Goal: Task Accomplishment & Management: Manage account settings

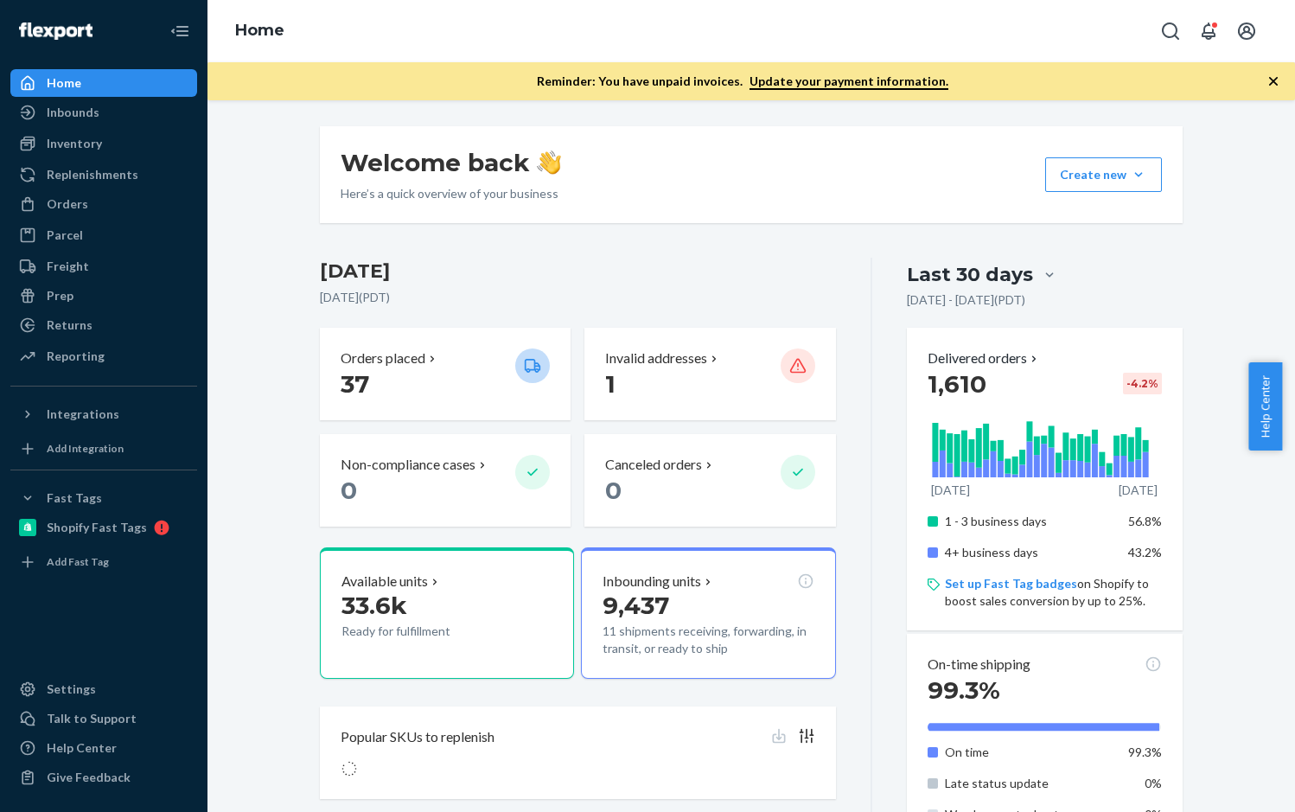
drag, startPoint x: 1270, startPoint y: 80, endPoint x: 1221, endPoint y: 85, distance: 49.5
click at [1270, 80] on icon "button" at bounding box center [1273, 81] width 17 height 17
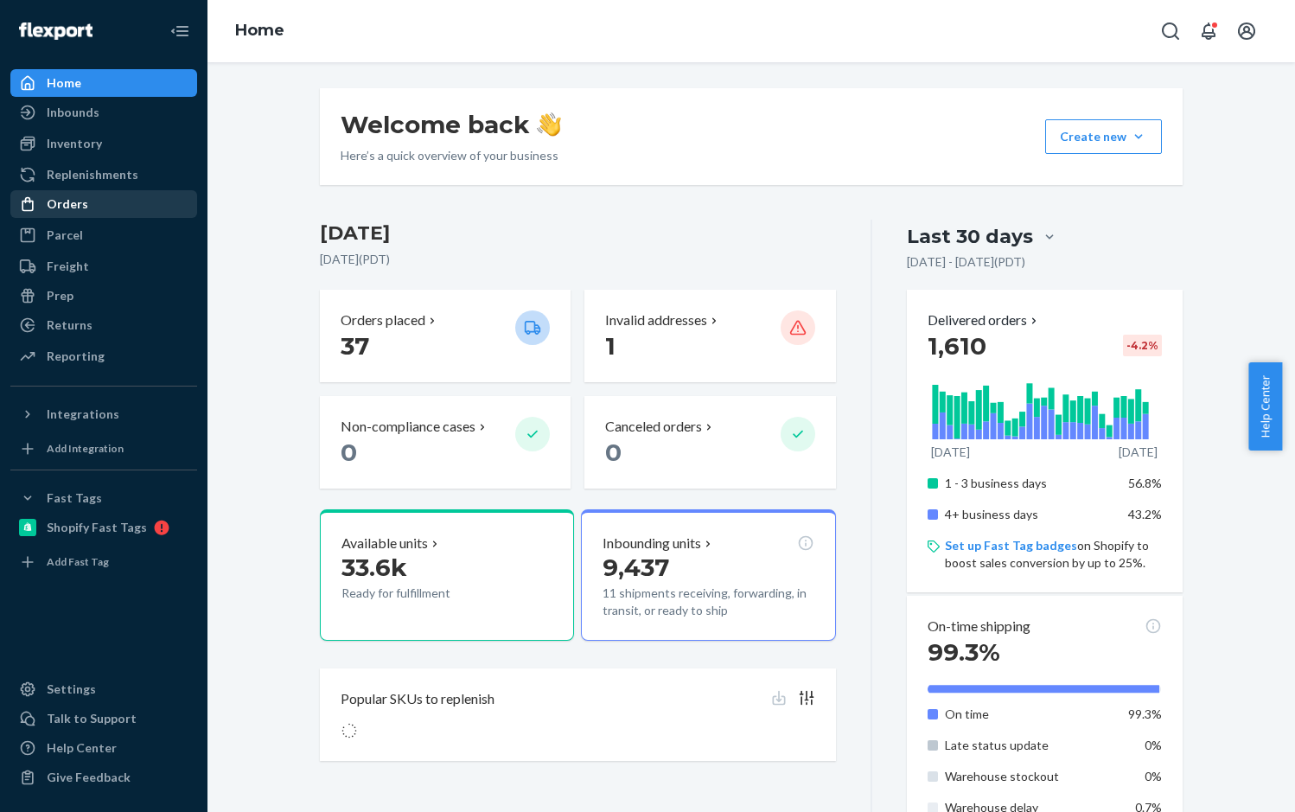
click at [65, 208] on div "Orders" at bounding box center [67, 203] width 41 height 17
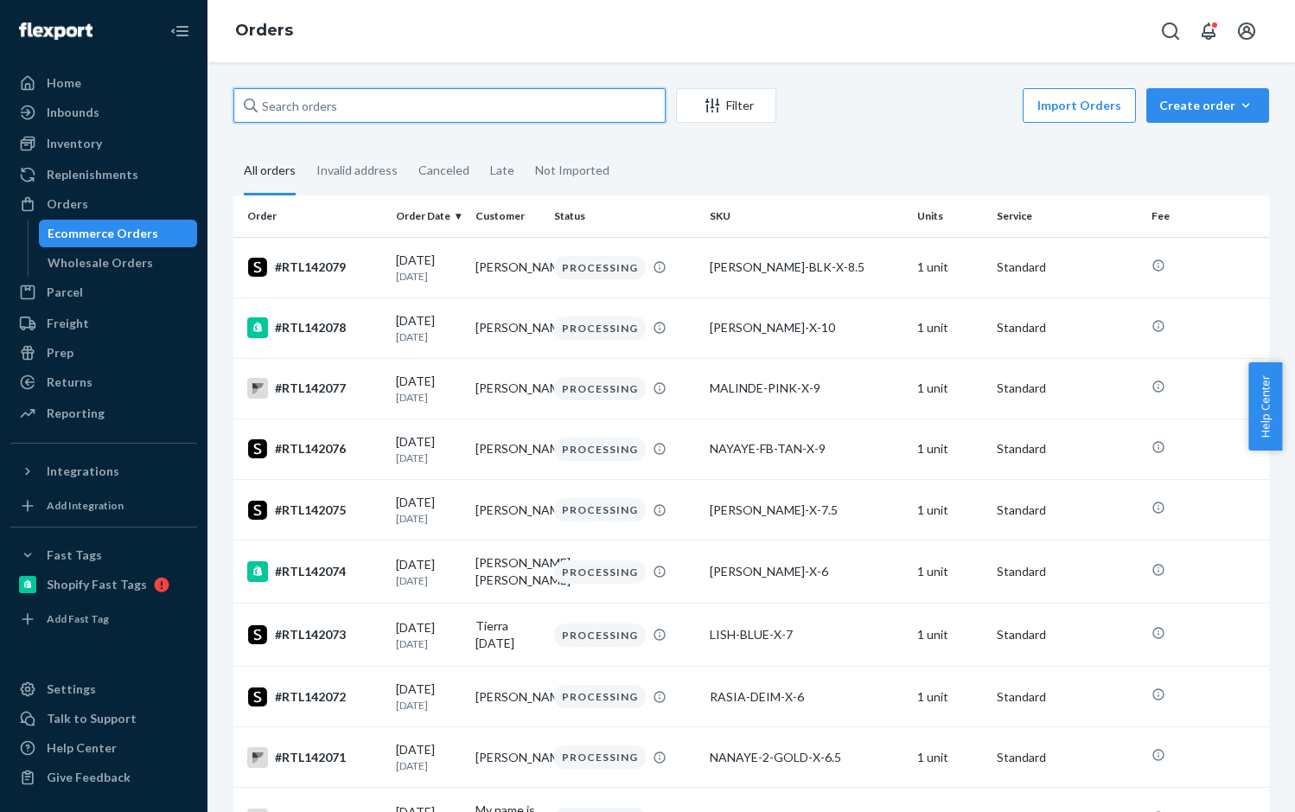
click at [382, 108] on input "text" at bounding box center [449, 105] width 432 height 35
paste input "RTL141646"
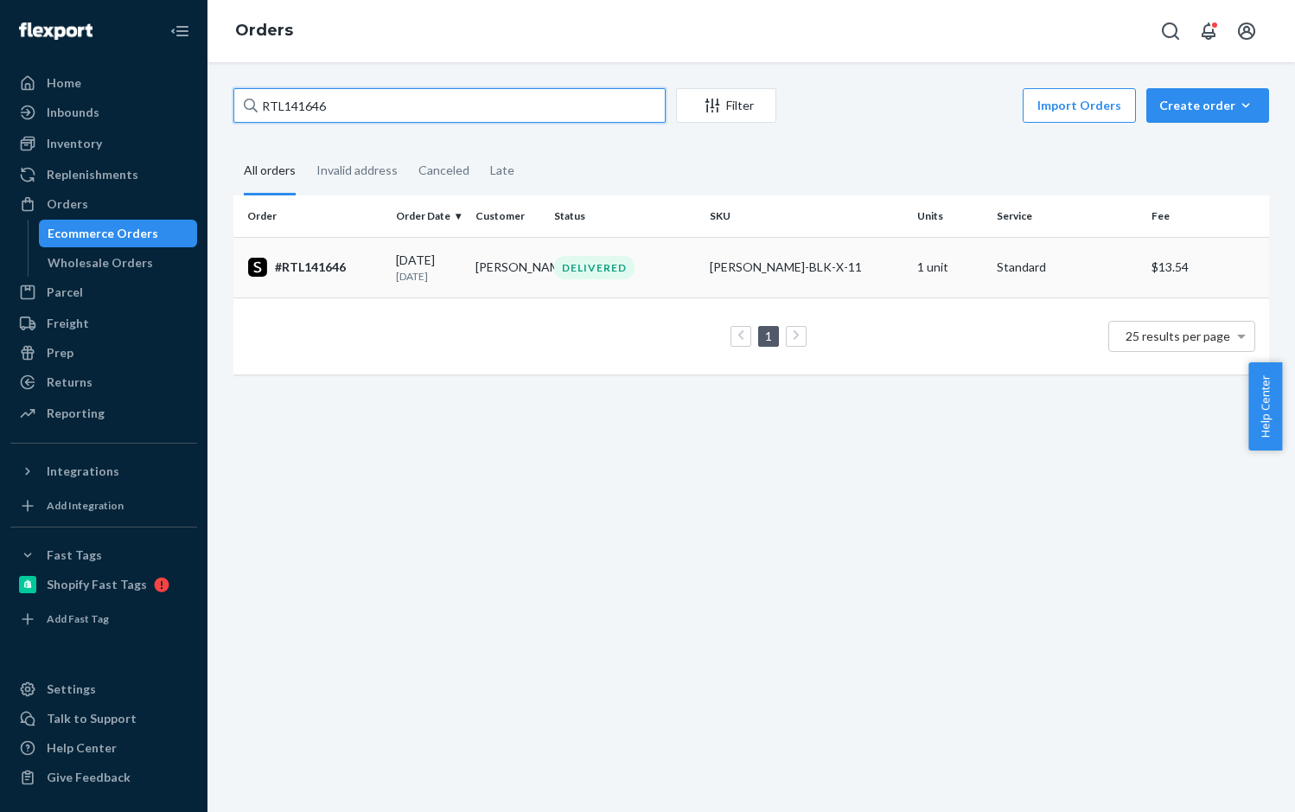
type input "RTL141646"
click at [330, 254] on td "#RTL141646" at bounding box center [311, 267] width 156 height 61
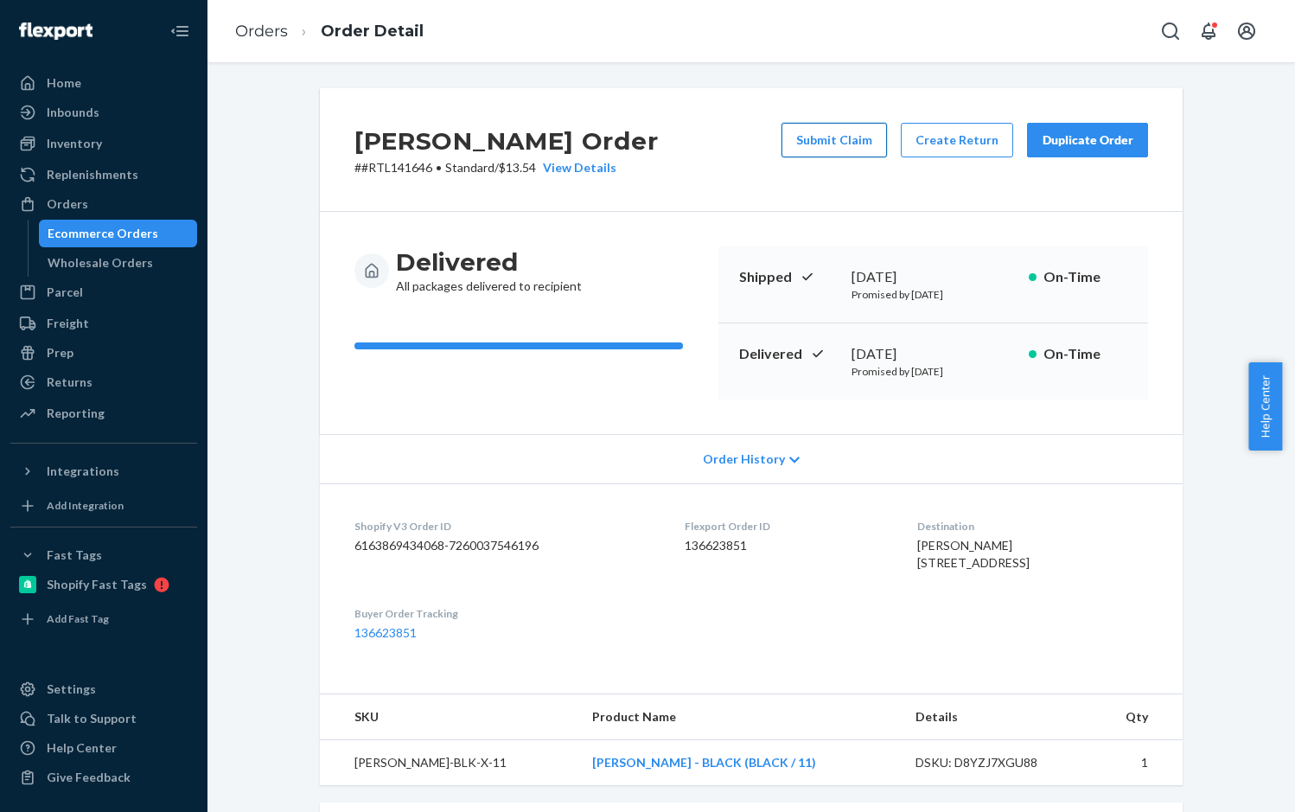
click at [829, 141] on button "Submit Claim" at bounding box center [833, 140] width 105 height 35
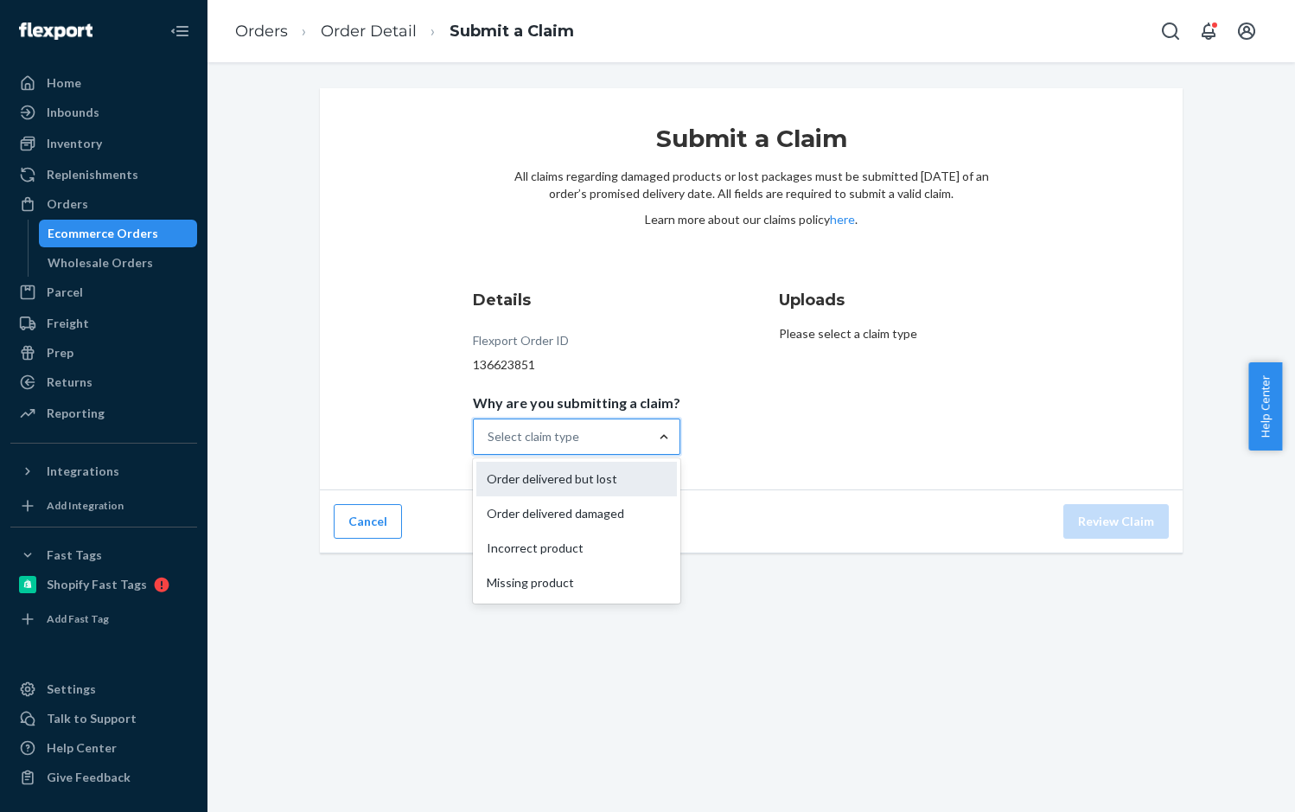
click at [584, 483] on div "Order delivered but lost" at bounding box center [576, 479] width 201 height 35
click at [489, 445] on input "Why are you submitting a claim? option Order delivered but lost focused, 0 of 4…" at bounding box center [489, 436] width 2 height 17
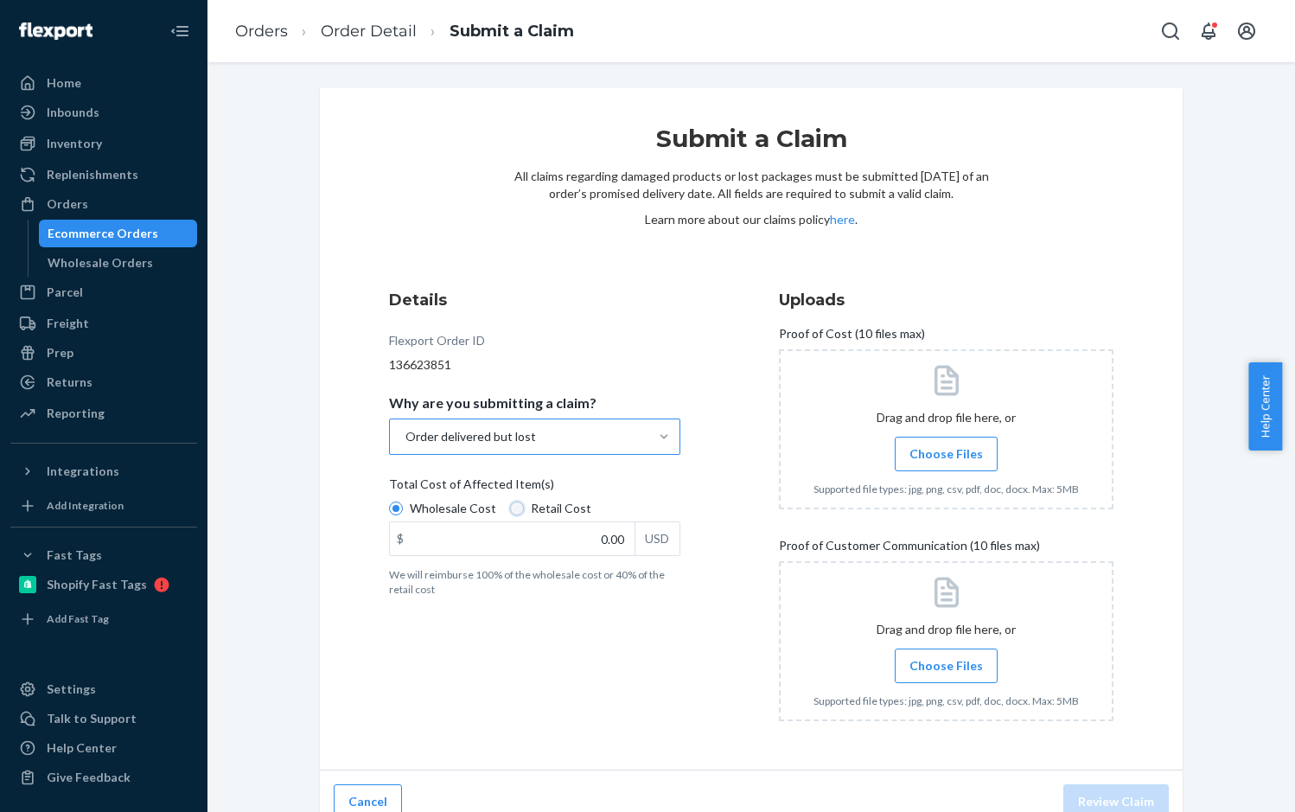
click at [510, 502] on input "Retail Cost" at bounding box center [517, 508] width 14 height 14
radio input "true"
radio input "false"
drag, startPoint x: 580, startPoint y: 530, endPoint x: 590, endPoint y: 538, distance: 13.0
click at [580, 531] on input "0.00" at bounding box center [512, 538] width 245 height 33
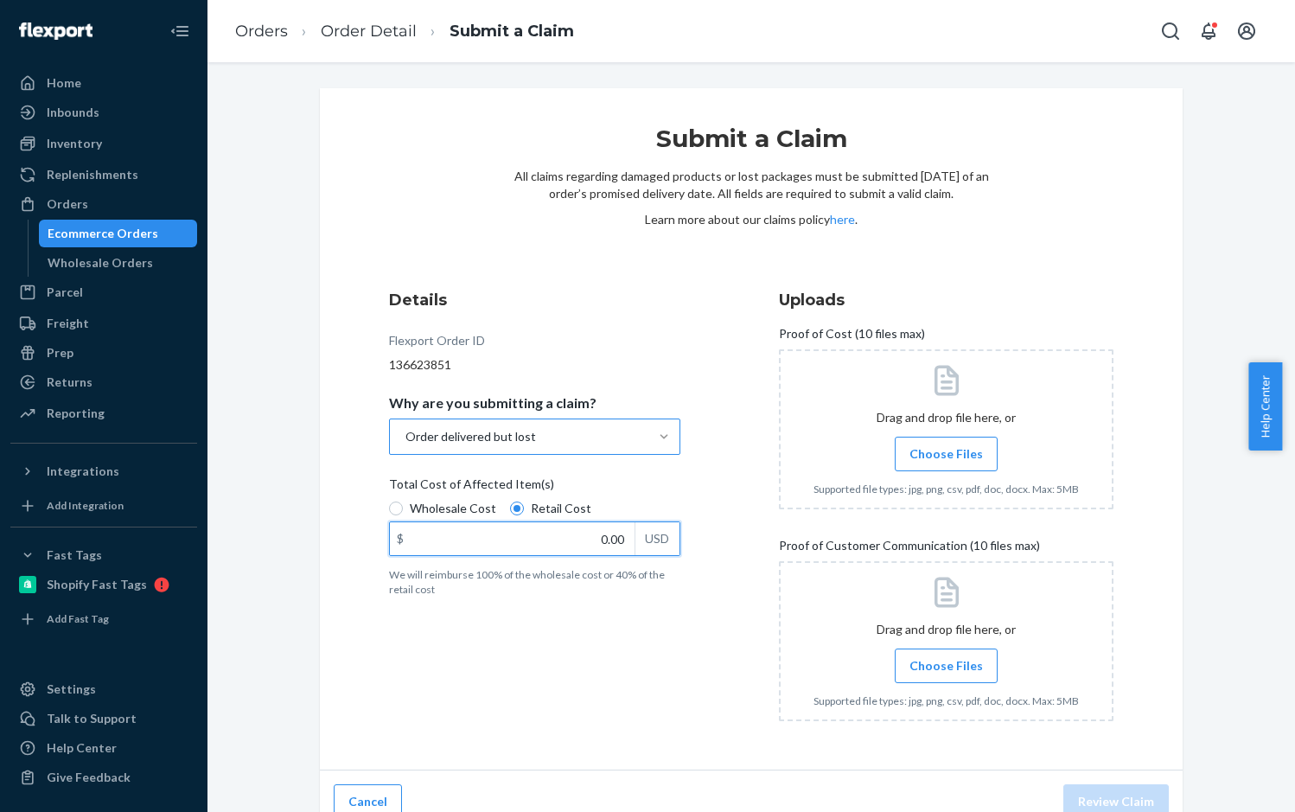
paste input "43.56"
type input "43.56"
click at [946, 449] on input "Choose Files" at bounding box center [946, 453] width 1 height 19
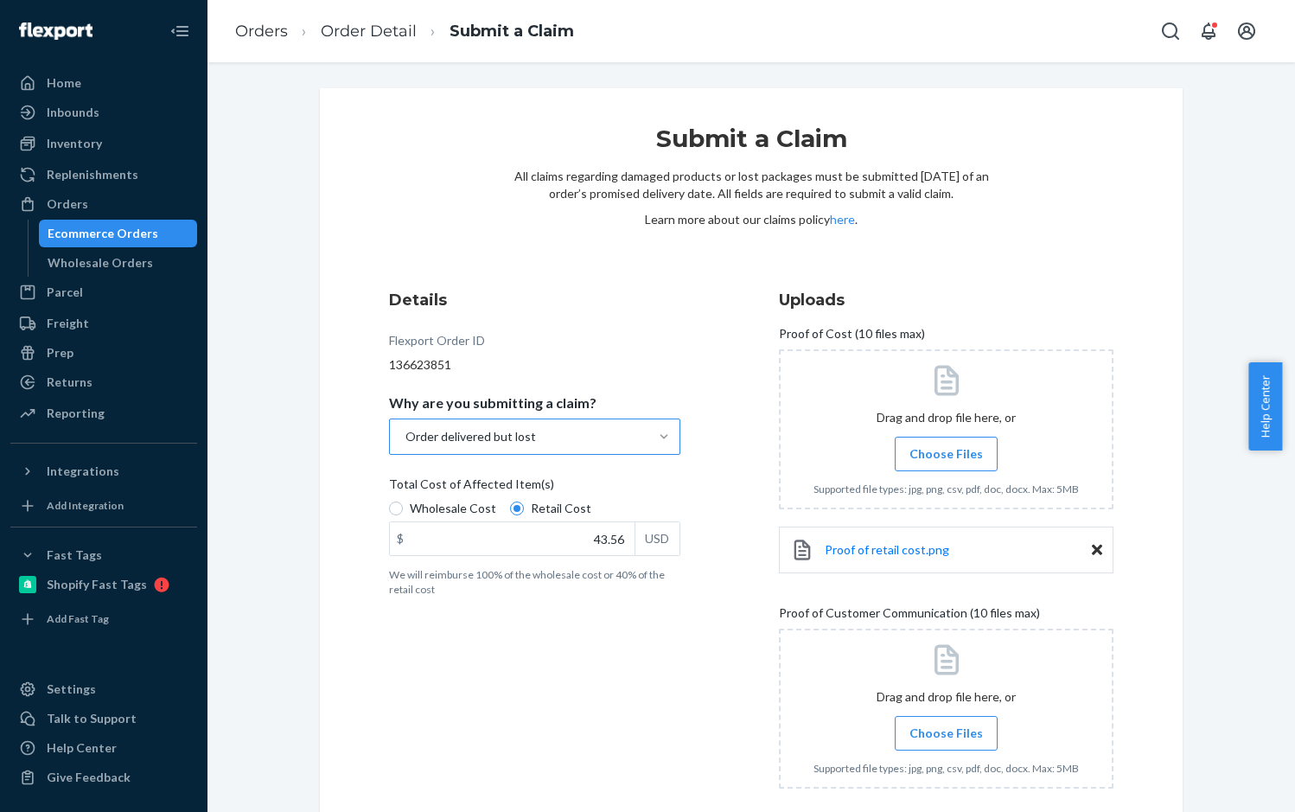
click at [938, 450] on span "Choose Files" at bounding box center [945, 453] width 73 height 17
click at [946, 450] on input "Choose Files" at bounding box center [946, 453] width 1 height 19
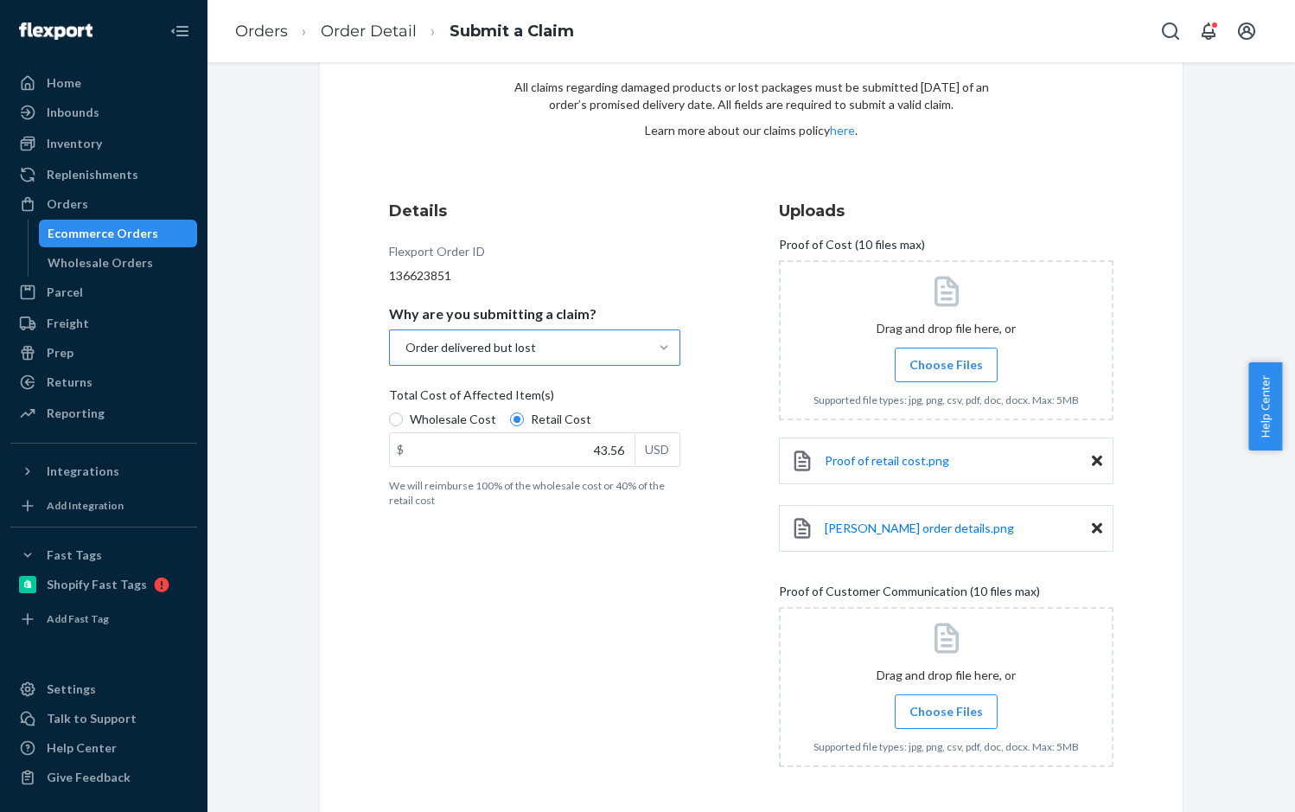
scroll to position [156, 0]
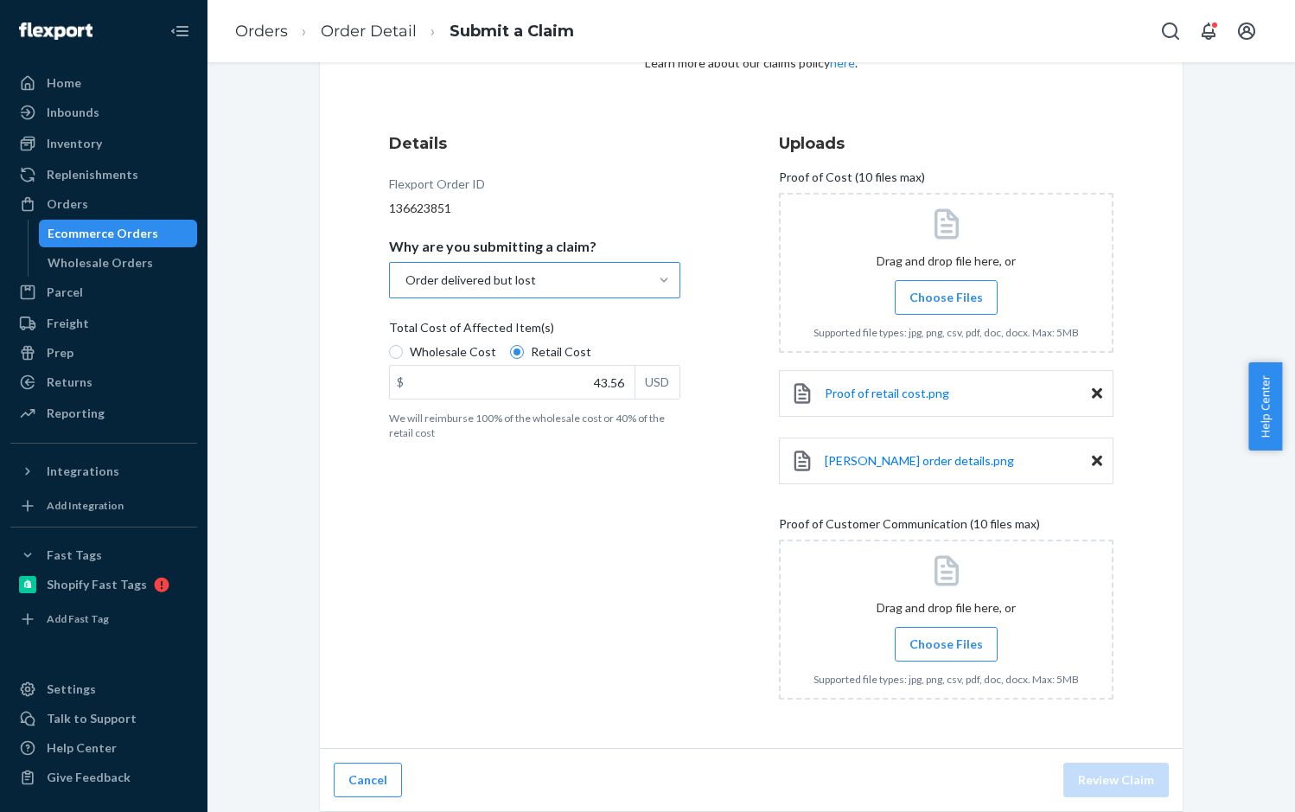
click at [946, 642] on input "Choose Files" at bounding box center [946, 644] width 1 height 19
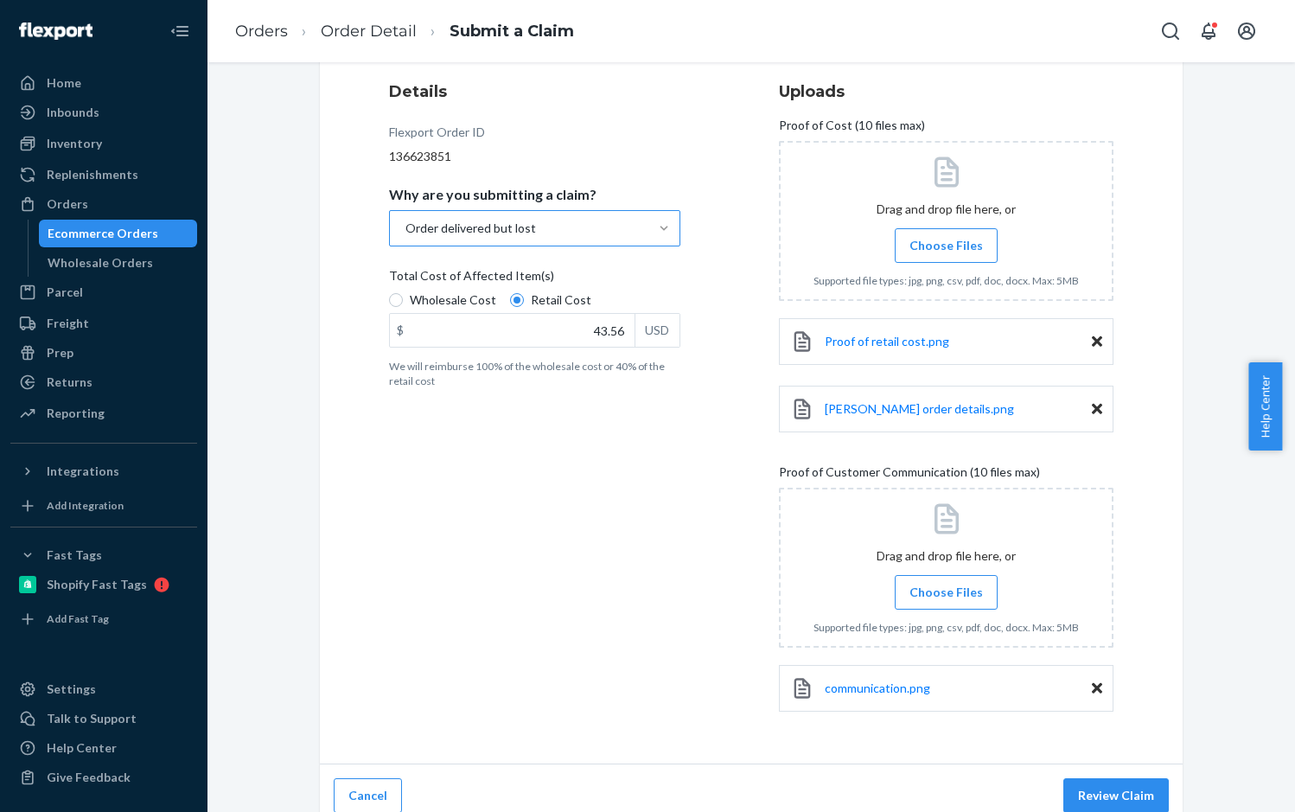
scroll to position [224, 0]
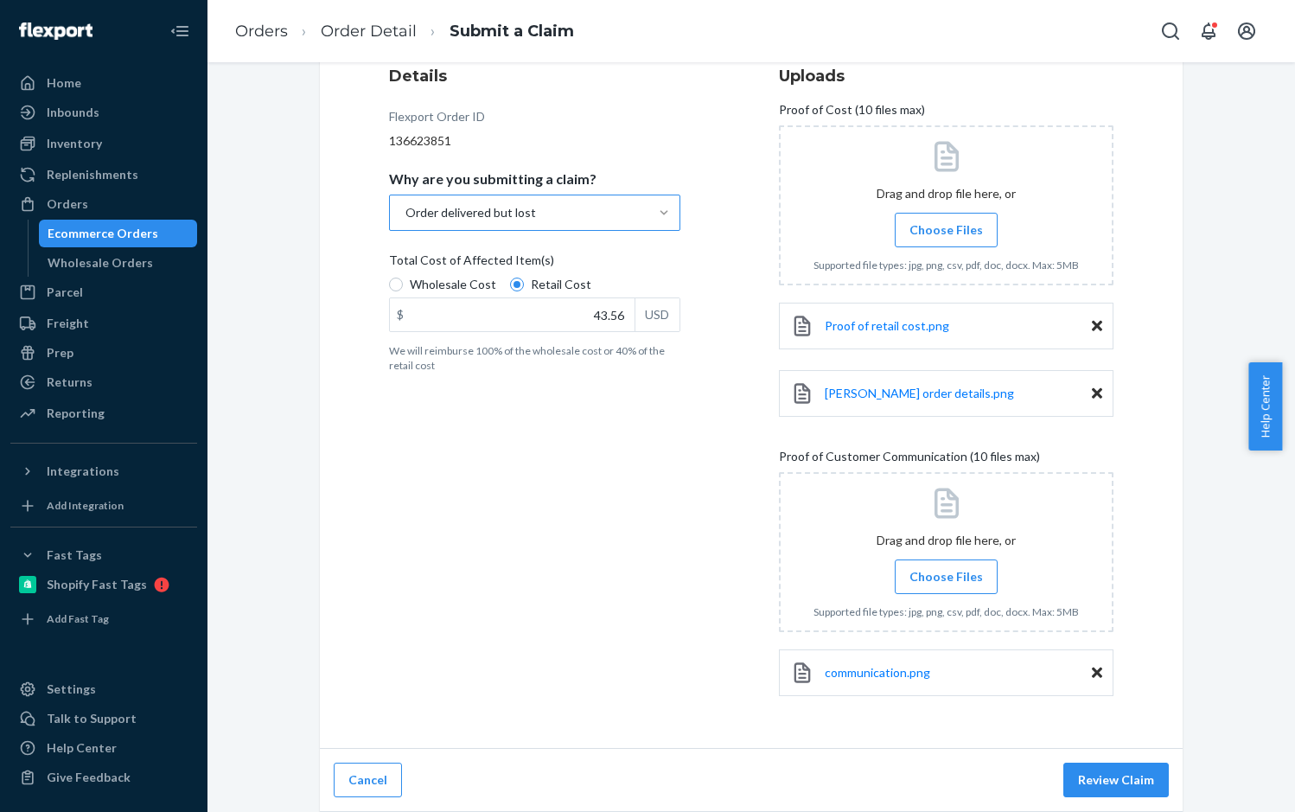
click at [937, 584] on span "Choose Files" at bounding box center [945, 576] width 73 height 17
click at [946, 584] on input "Choose Files" at bounding box center [946, 576] width 1 height 19
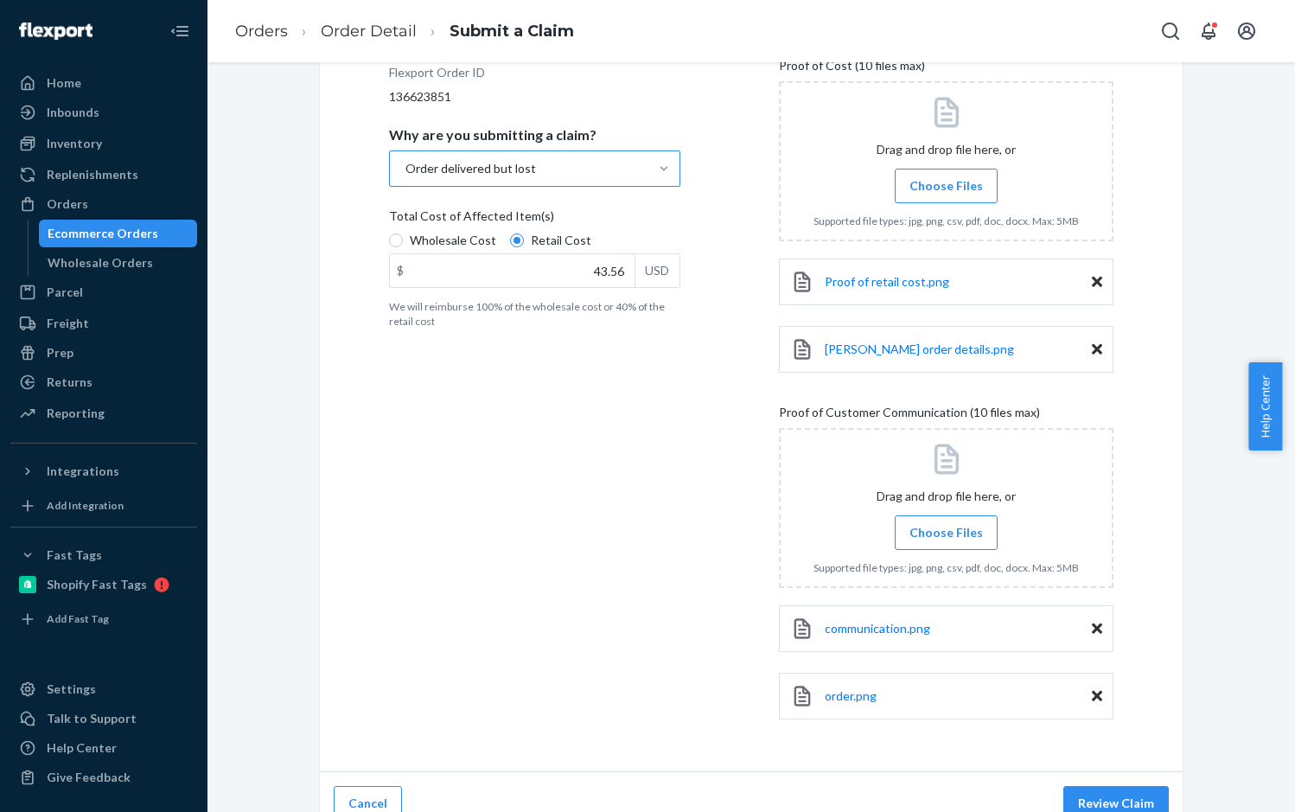
scroll to position [291, 0]
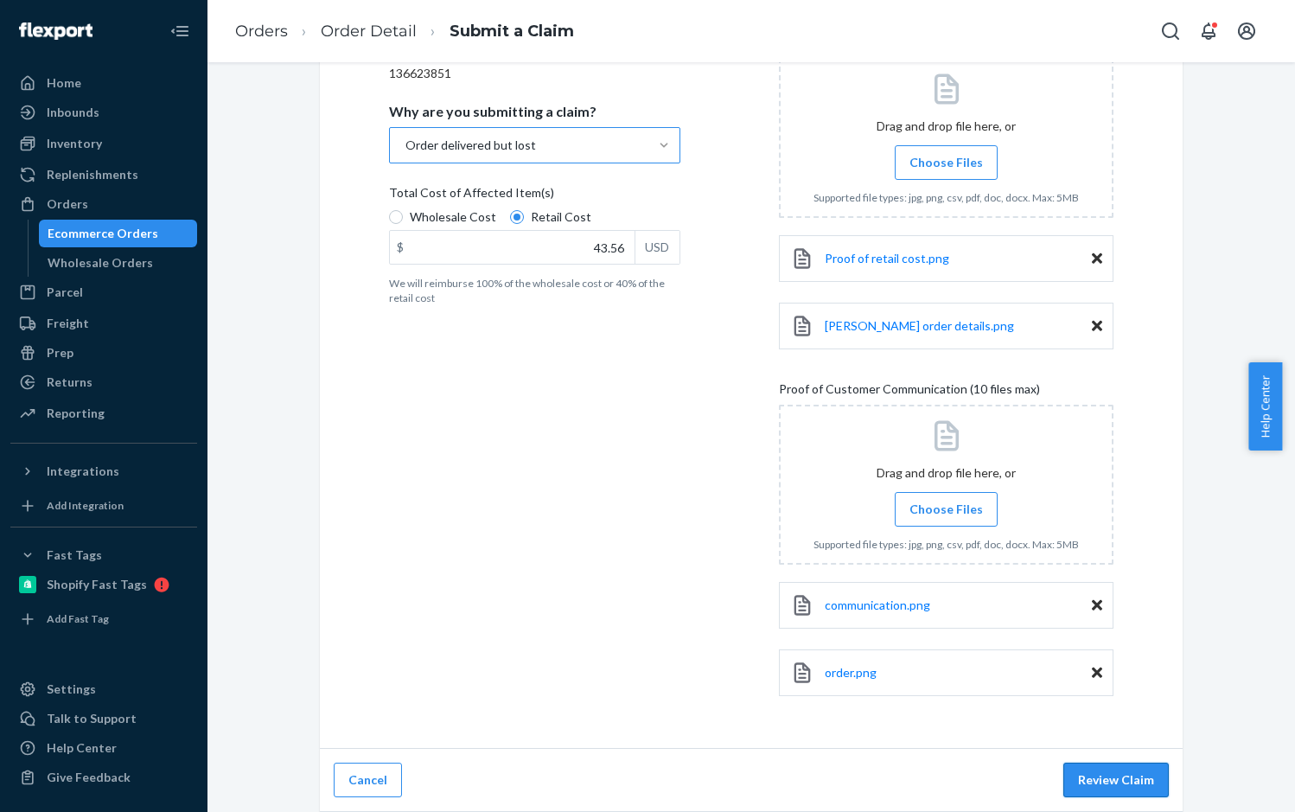
click at [1113, 775] on button "Review Claim" at bounding box center [1115, 779] width 105 height 35
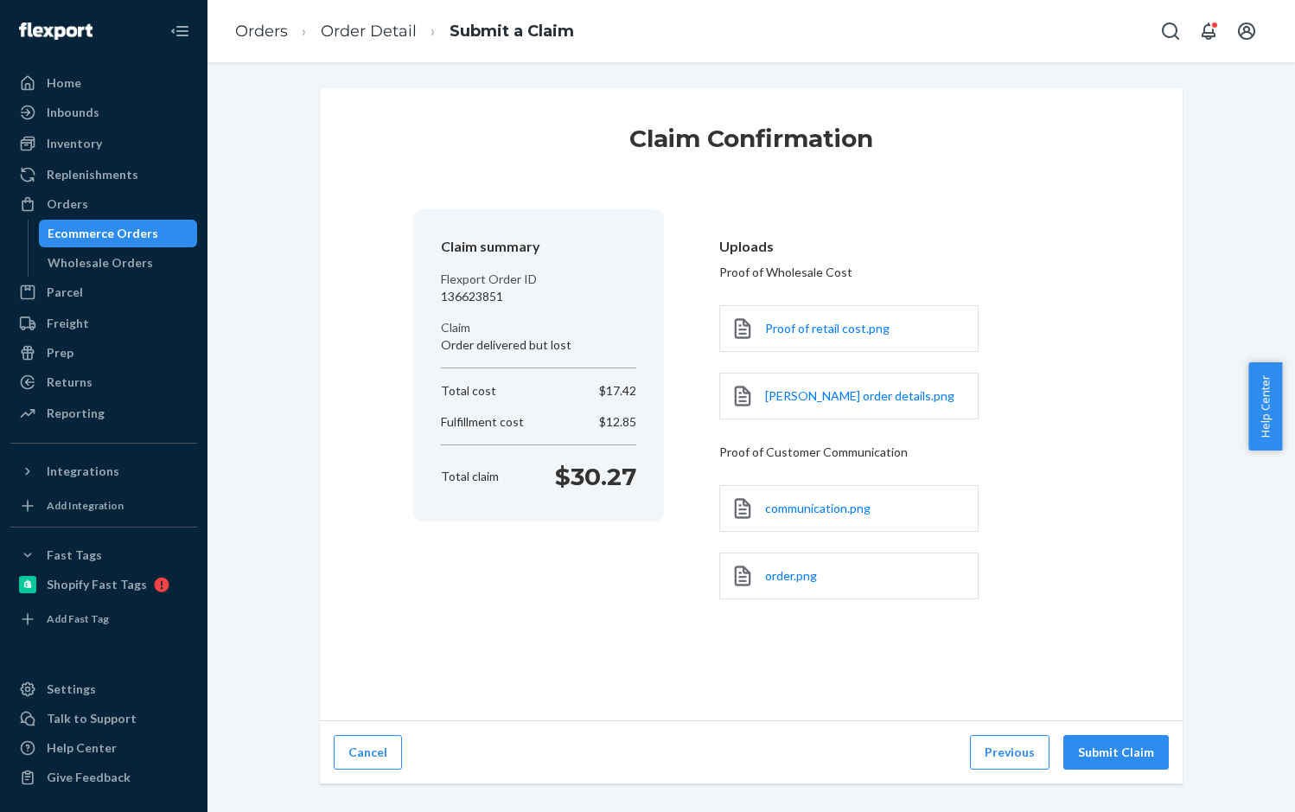
scroll to position [0, 0]
drag, startPoint x: 567, startPoint y: 468, endPoint x: 768, endPoint y: 523, distance: 208.1
click at [634, 469] on div "Total claim $30.27" at bounding box center [538, 476] width 209 height 35
copy p "30.27"
drag, startPoint x: 1127, startPoint y: 756, endPoint x: 1281, endPoint y: 563, distance: 246.7
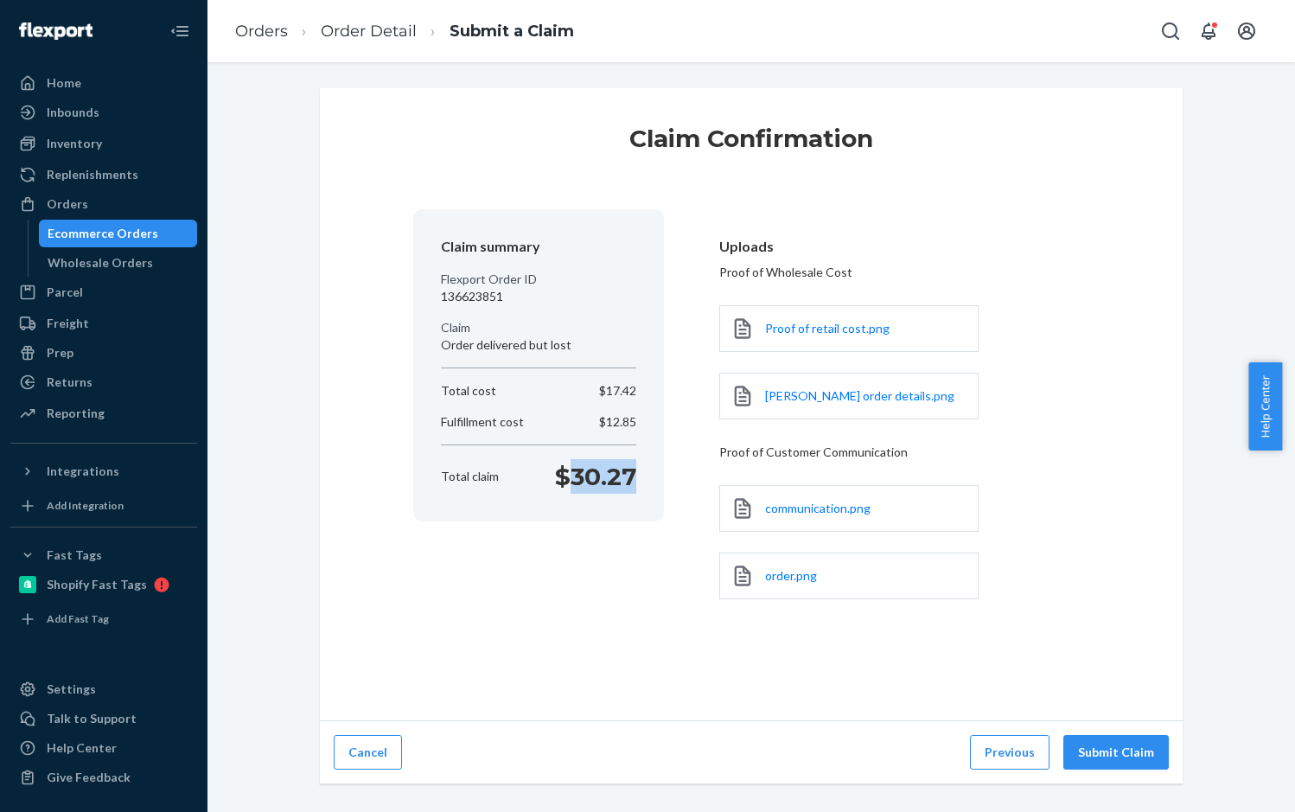
click at [1128, 756] on button "Submit Claim" at bounding box center [1115, 752] width 105 height 35
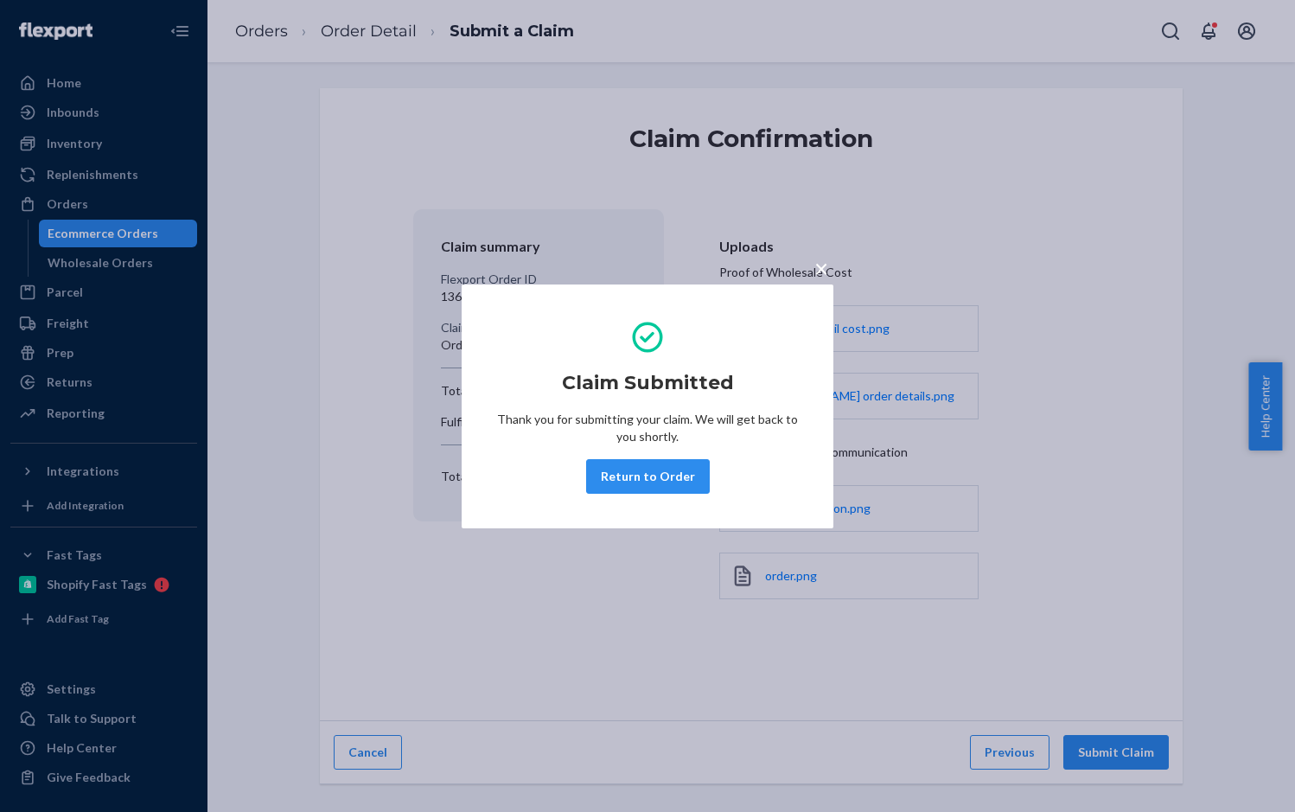
drag, startPoint x: 650, startPoint y: 486, endPoint x: 473, endPoint y: 214, distance: 324.2
click at [650, 486] on button "Return to Order" at bounding box center [648, 476] width 124 height 35
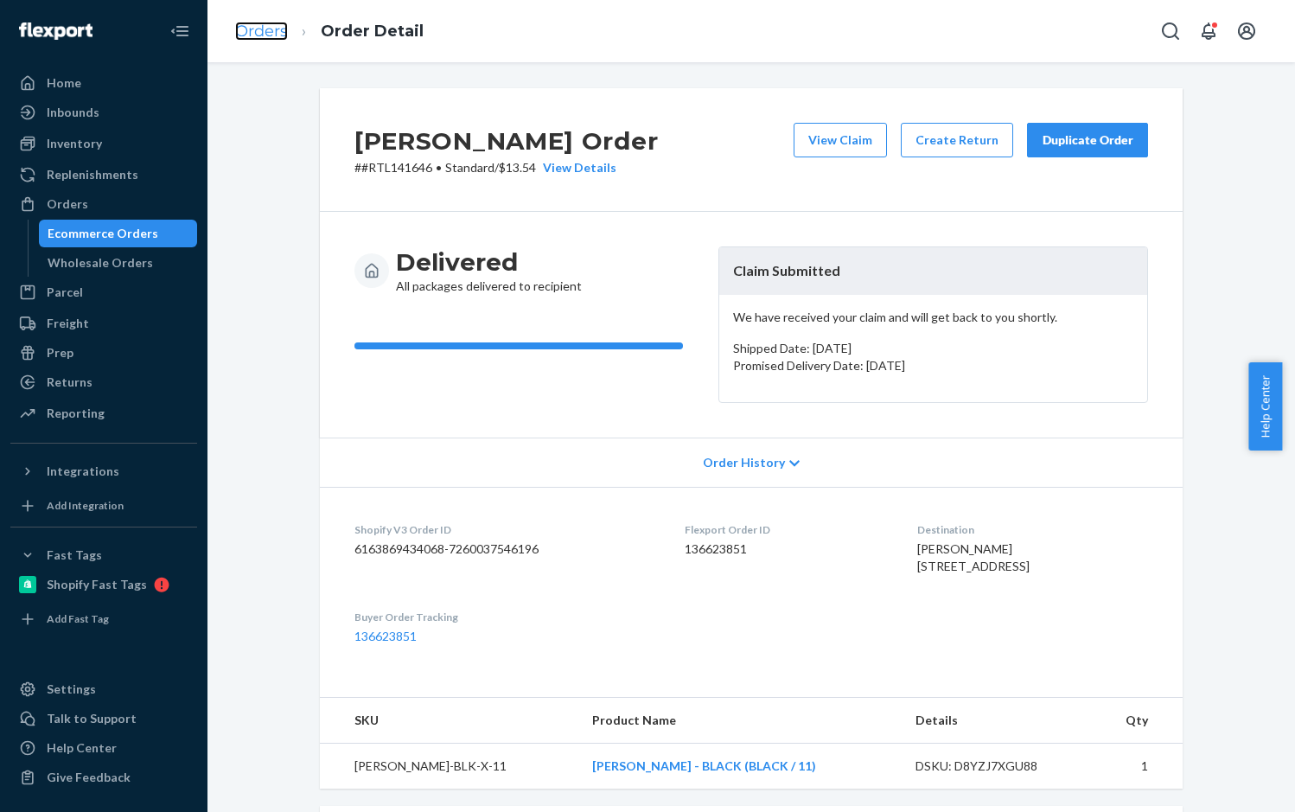
click at [276, 31] on link "Orders" at bounding box center [261, 31] width 53 height 19
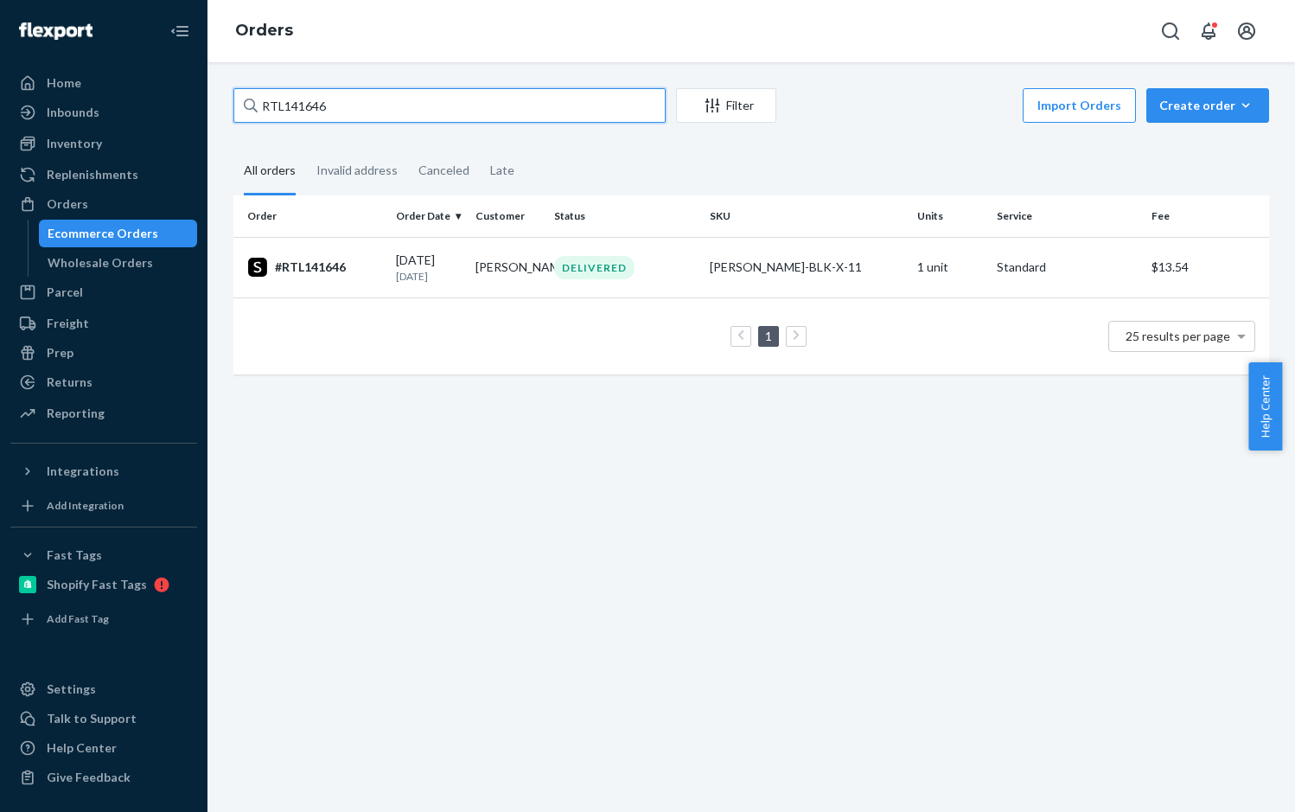
drag, startPoint x: 337, startPoint y: 111, endPoint x: 225, endPoint y: 111, distance: 112.4
click at [225, 111] on div "RTL141646 Filter Import Orders Create order Ecommerce order Removal order All o…" at bounding box center [751, 239] width 1062 height 303
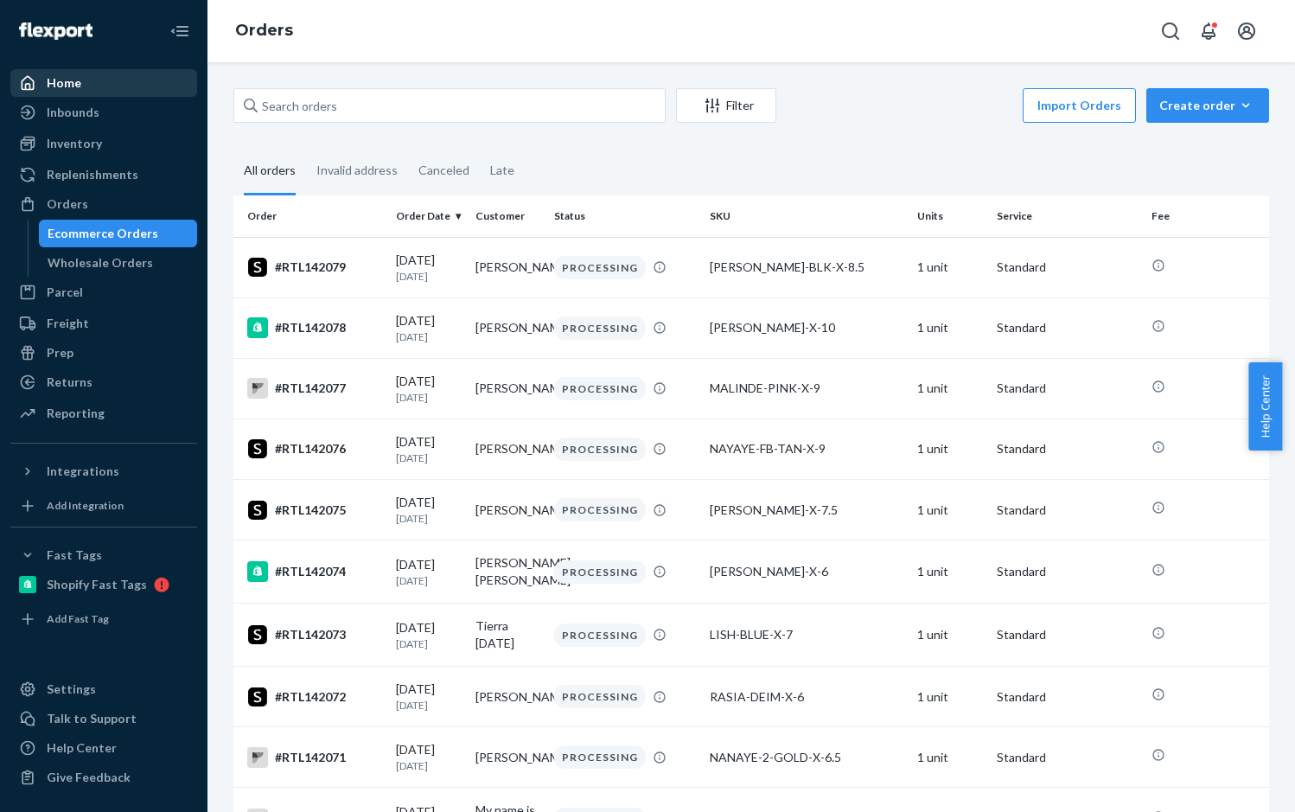
drag, startPoint x: 72, startPoint y: 78, endPoint x: 95, endPoint y: 77, distance: 23.4
click at [73, 77] on div "Home" at bounding box center [64, 82] width 35 height 17
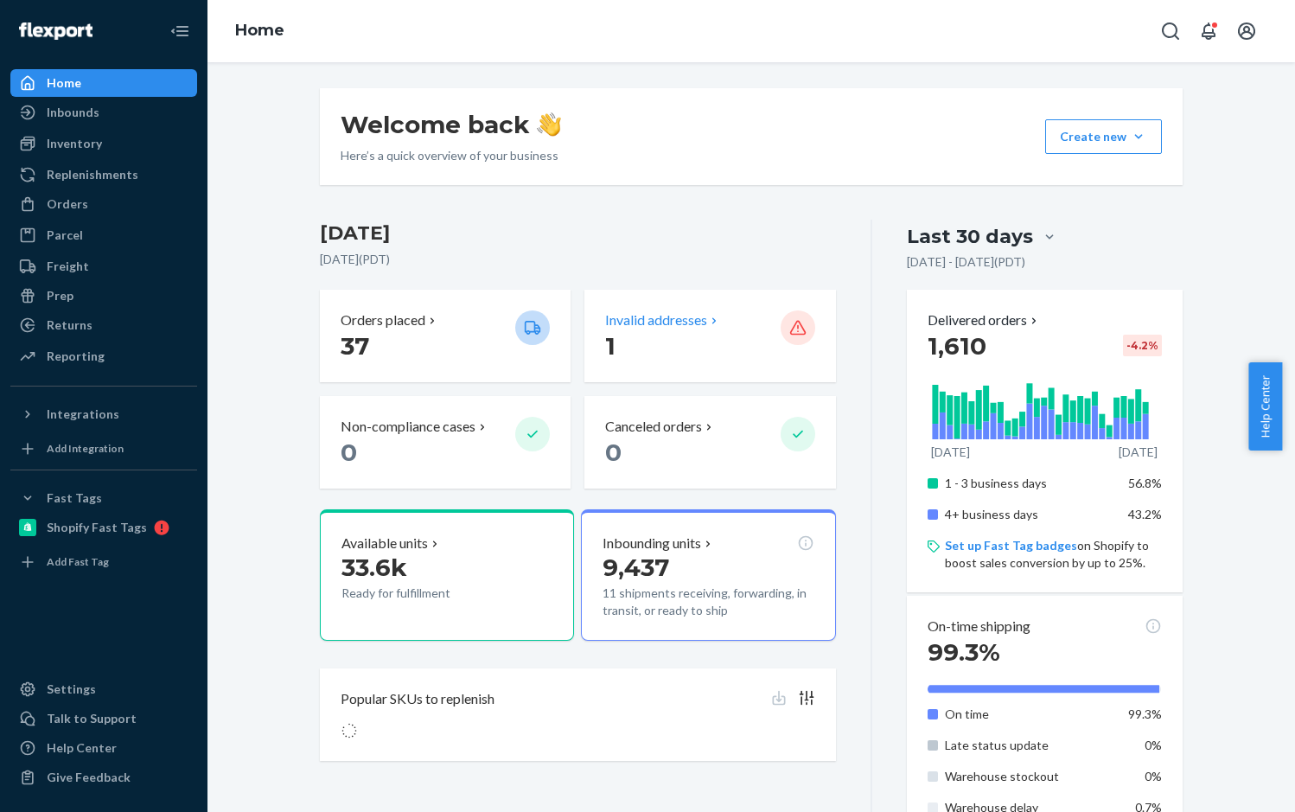
click at [645, 335] on p "1" at bounding box center [685, 345] width 161 height 31
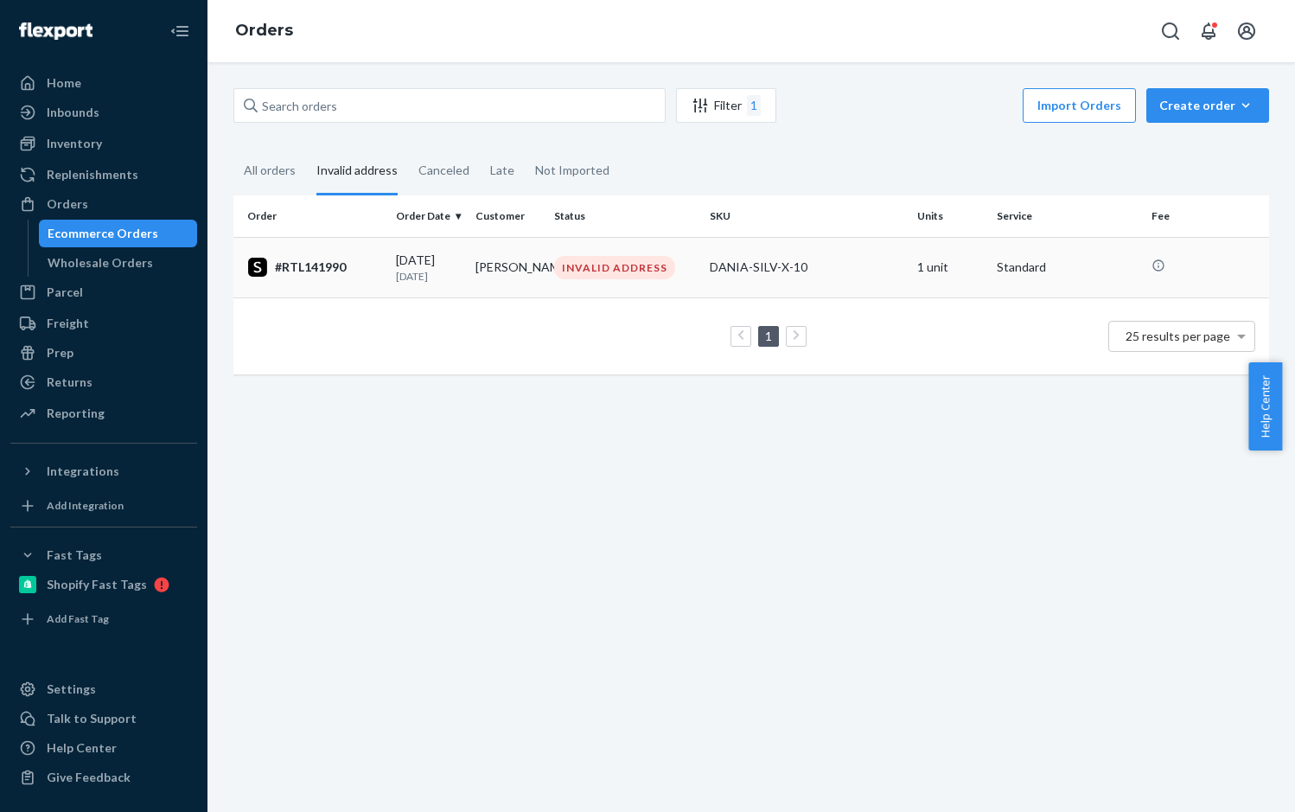
click at [334, 268] on div "#RTL141990" at bounding box center [314, 267] width 135 height 21
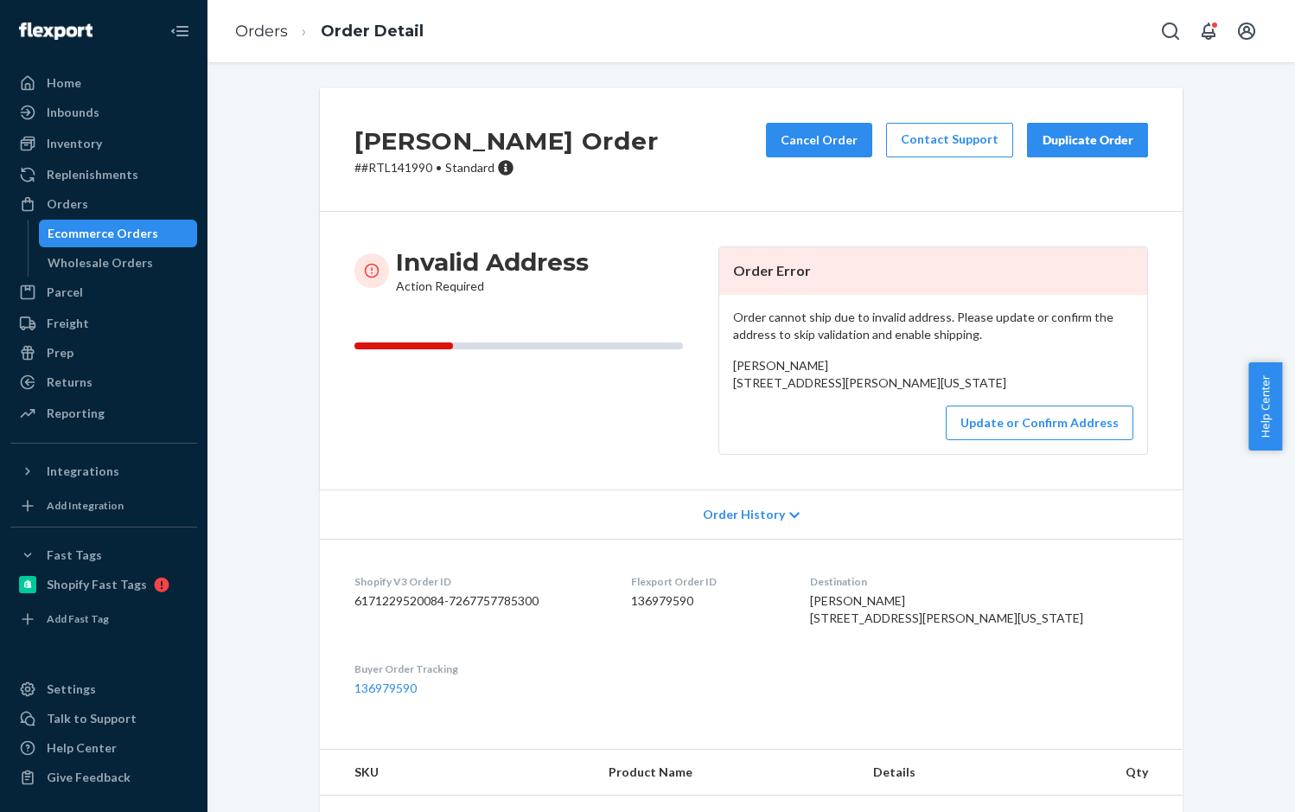
drag, startPoint x: 756, startPoint y: 419, endPoint x: 718, endPoint y: 356, distance: 74.1
click at [719, 356] on div "Order cannot ship due to invalid address. Please update or confirm the address …" at bounding box center [933, 374] width 428 height 159
copy span "[PERSON_NAME] [STREET_ADDRESS][PERSON_NAME][US_STATE]"
click at [1068, 440] on button "Update or Confirm Address" at bounding box center [1040, 422] width 188 height 35
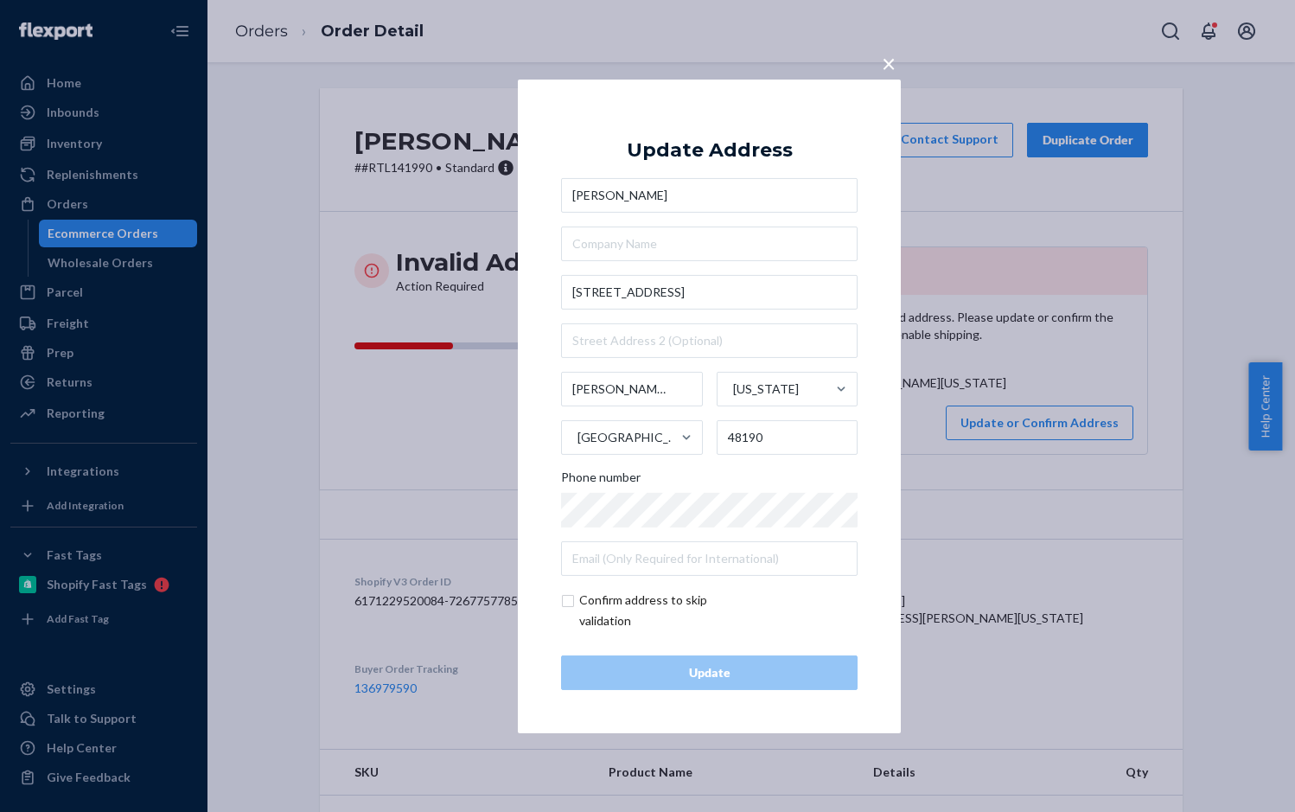
click at [573, 605] on input "checkbox" at bounding box center [661, 610] width 201 height 41
checkbox input "true"
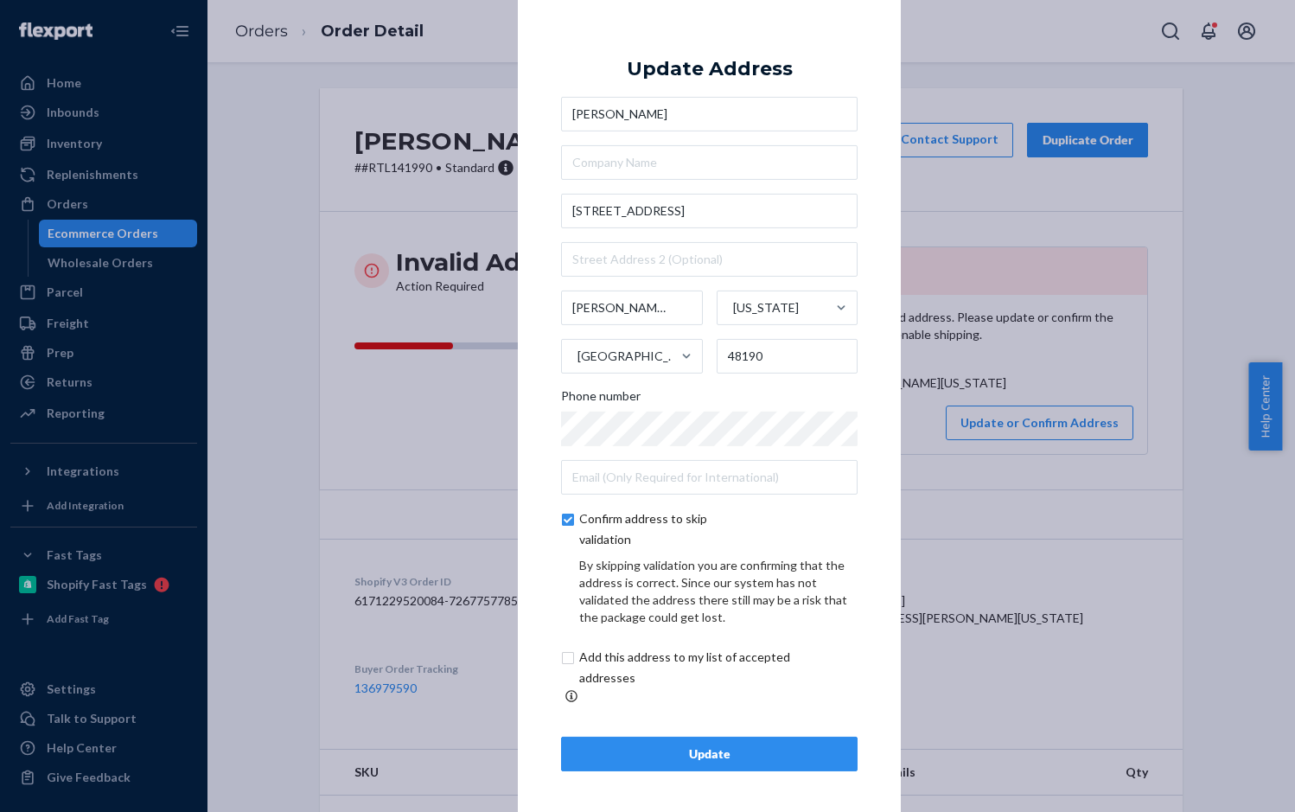
click at [730, 748] on div "Update" at bounding box center [709, 753] width 267 height 17
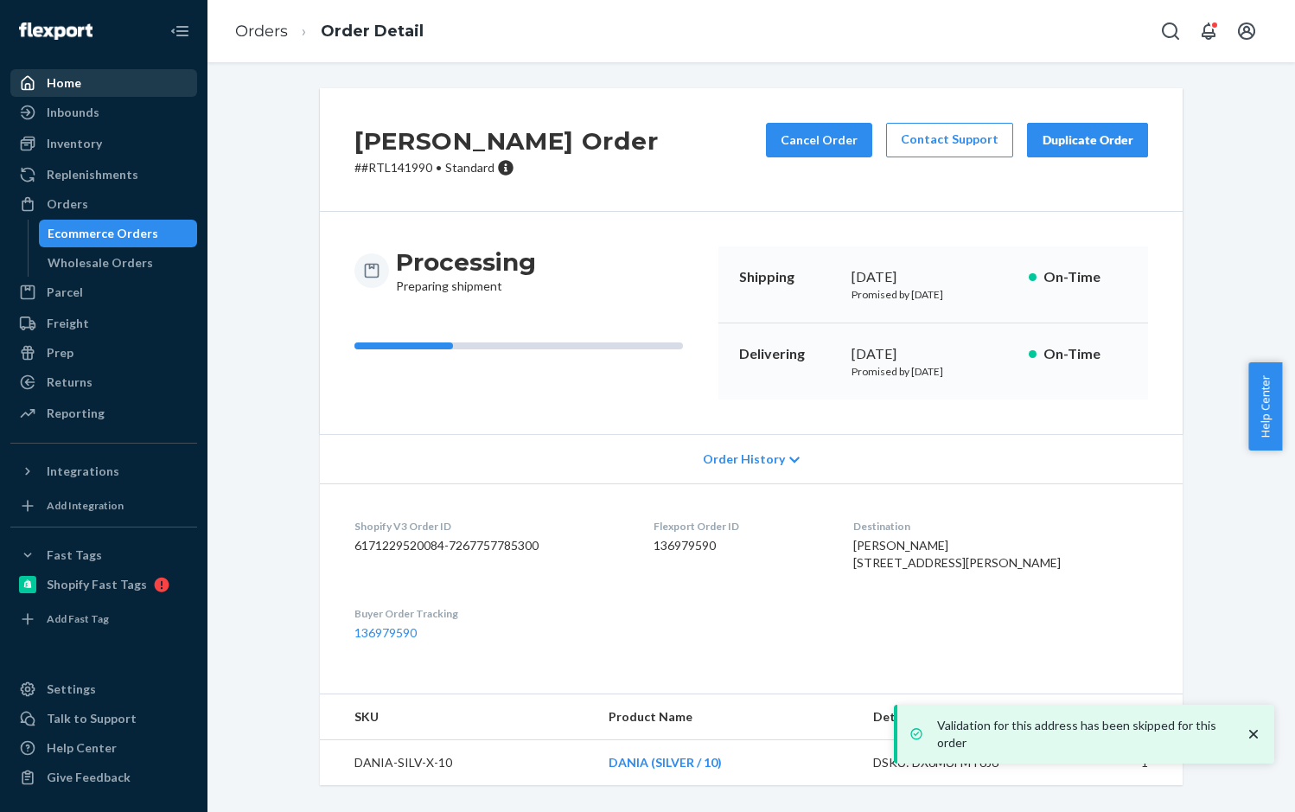
click at [63, 83] on div "Home" at bounding box center [64, 82] width 35 height 17
